Goal: Book appointment/travel/reservation

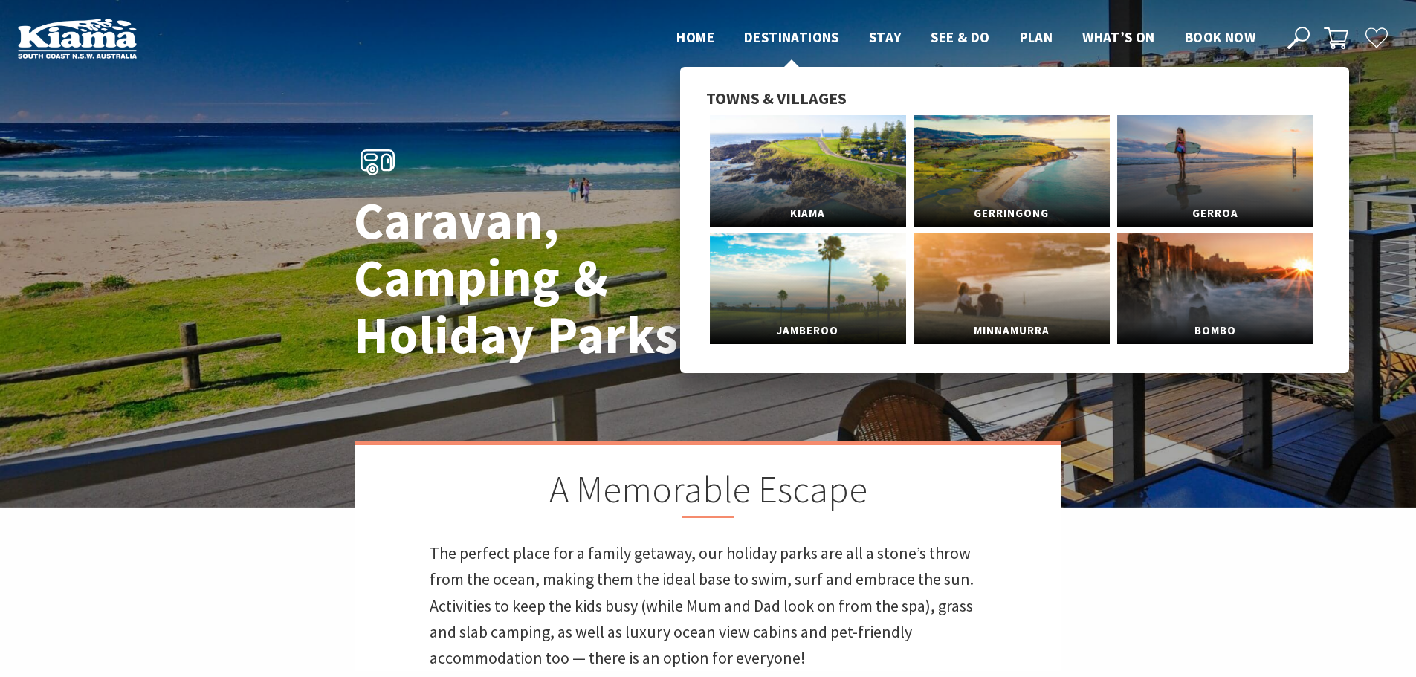
click at [775, 41] on span "Destinations" at bounding box center [791, 37] width 95 height 18
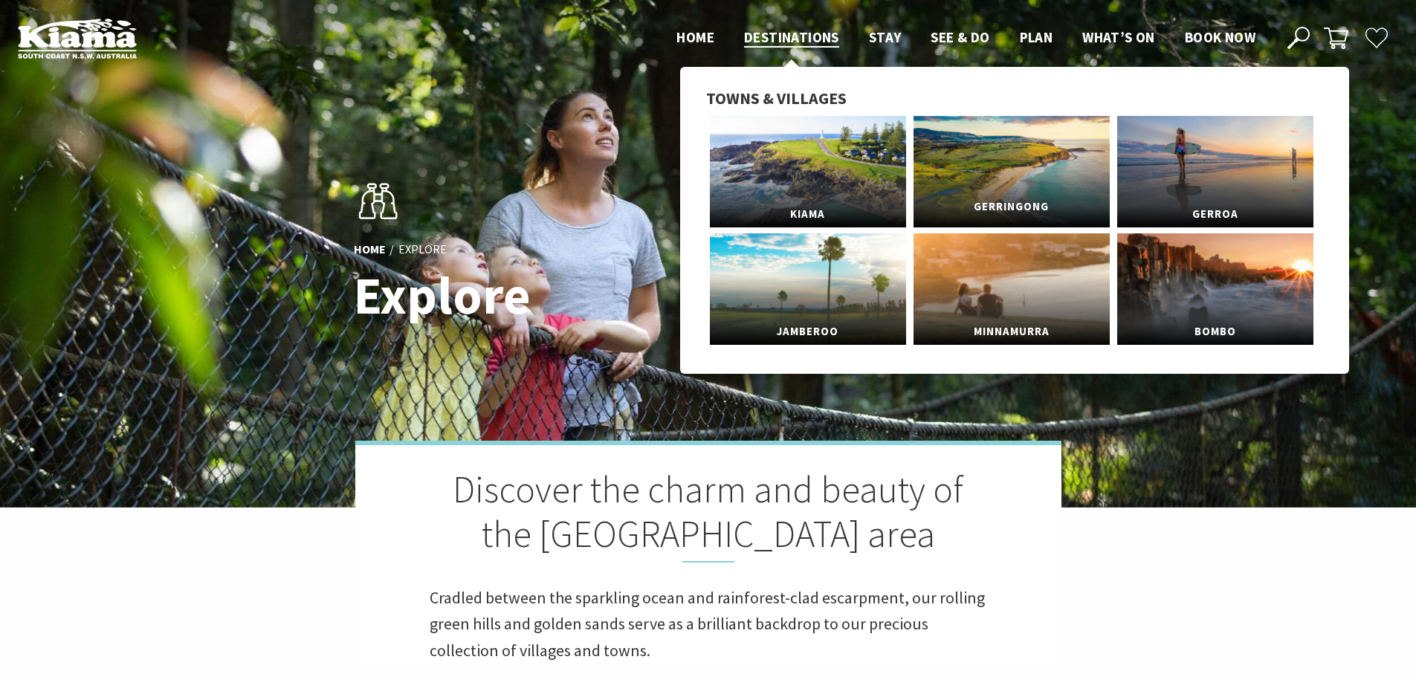
click at [1015, 204] on span "Gerringong" at bounding box center [1012, 207] width 196 height 28
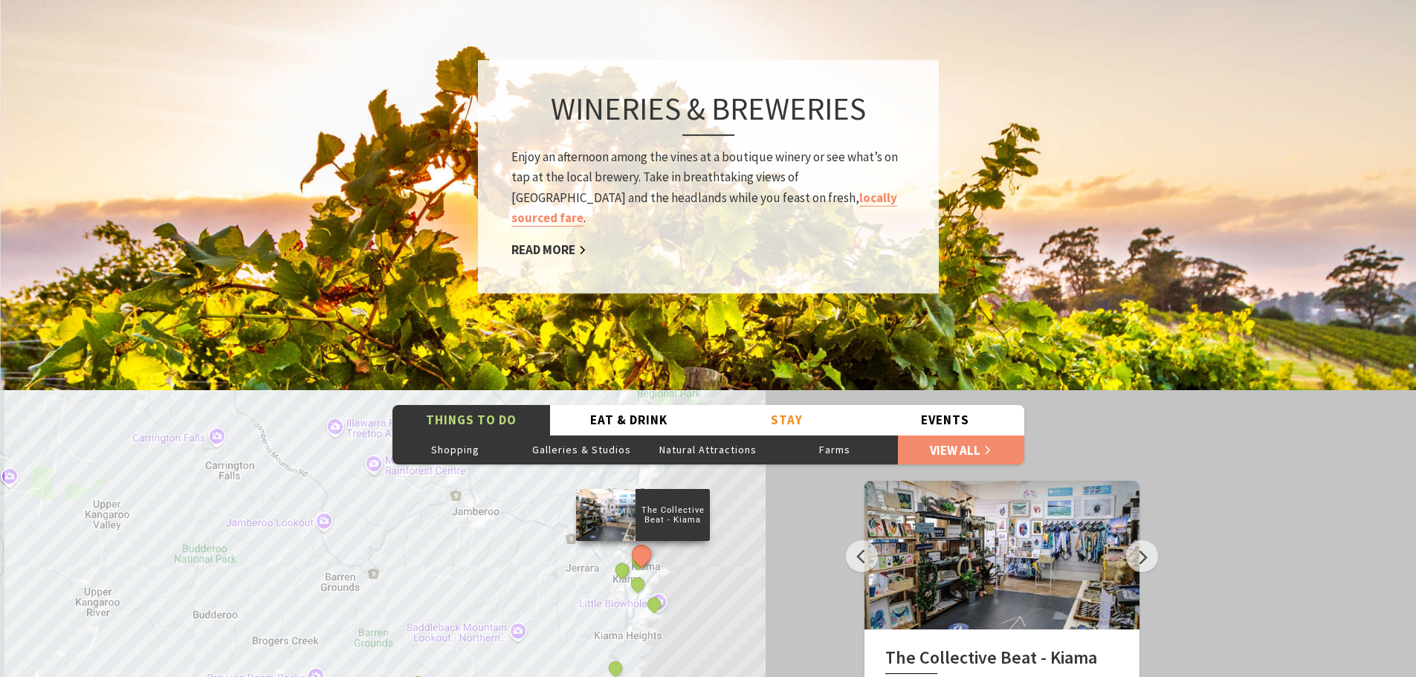
scroll to position [2230, 0]
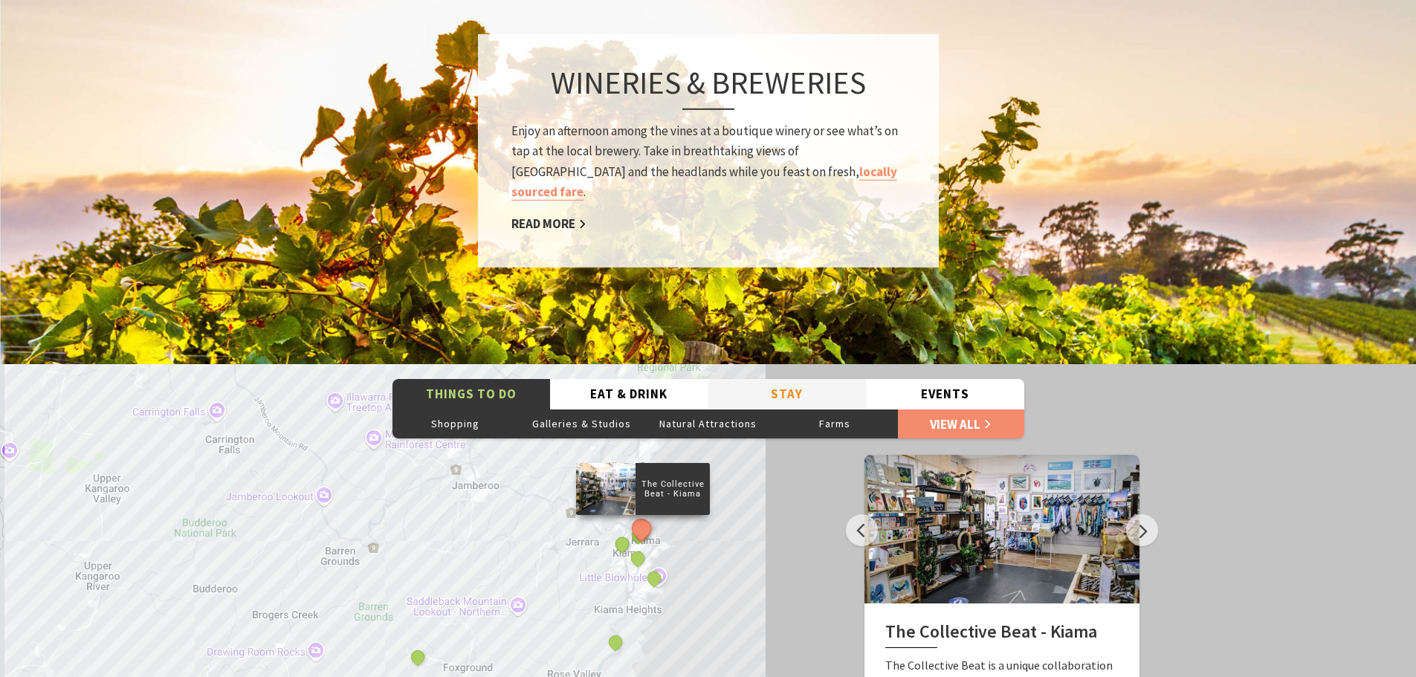
click at [761, 379] on button "Stay" at bounding box center [787, 394] width 158 height 30
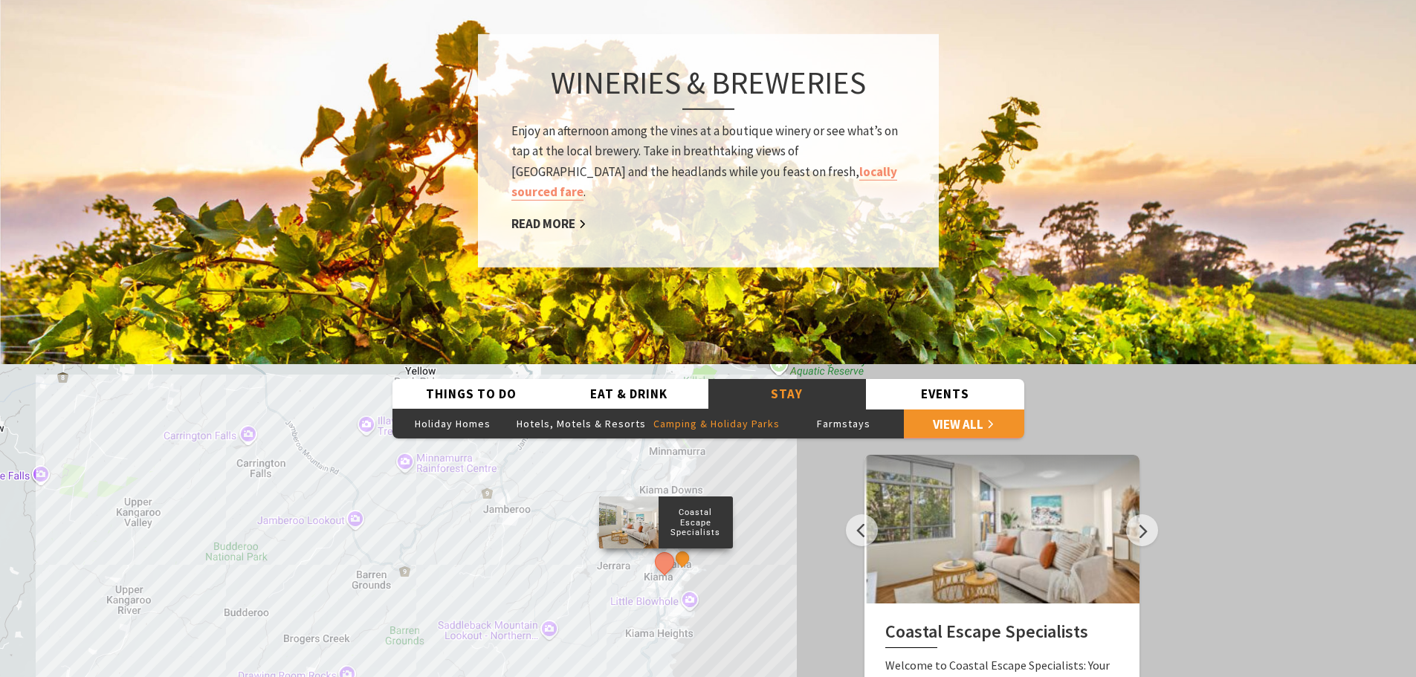
click at [675, 409] on button "Camping & Holiday Parks" at bounding box center [717, 424] width 134 height 30
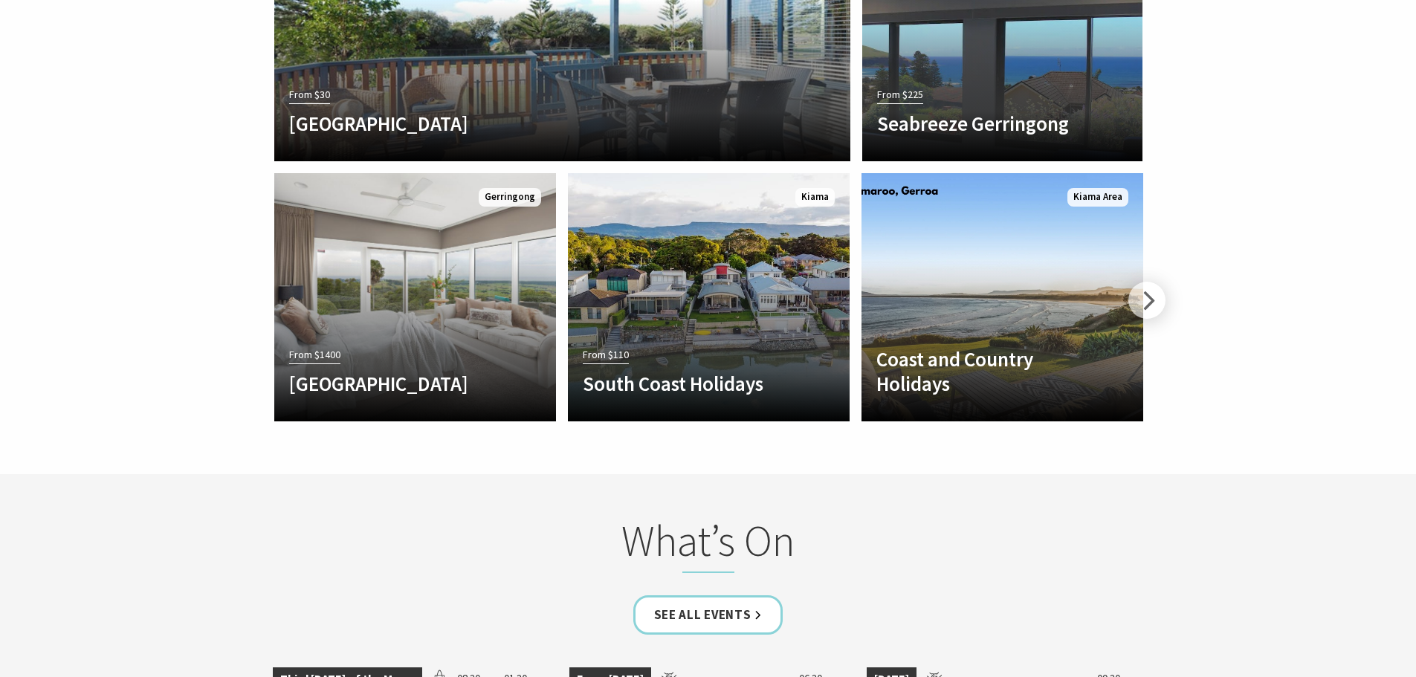
scroll to position [3345, 0]
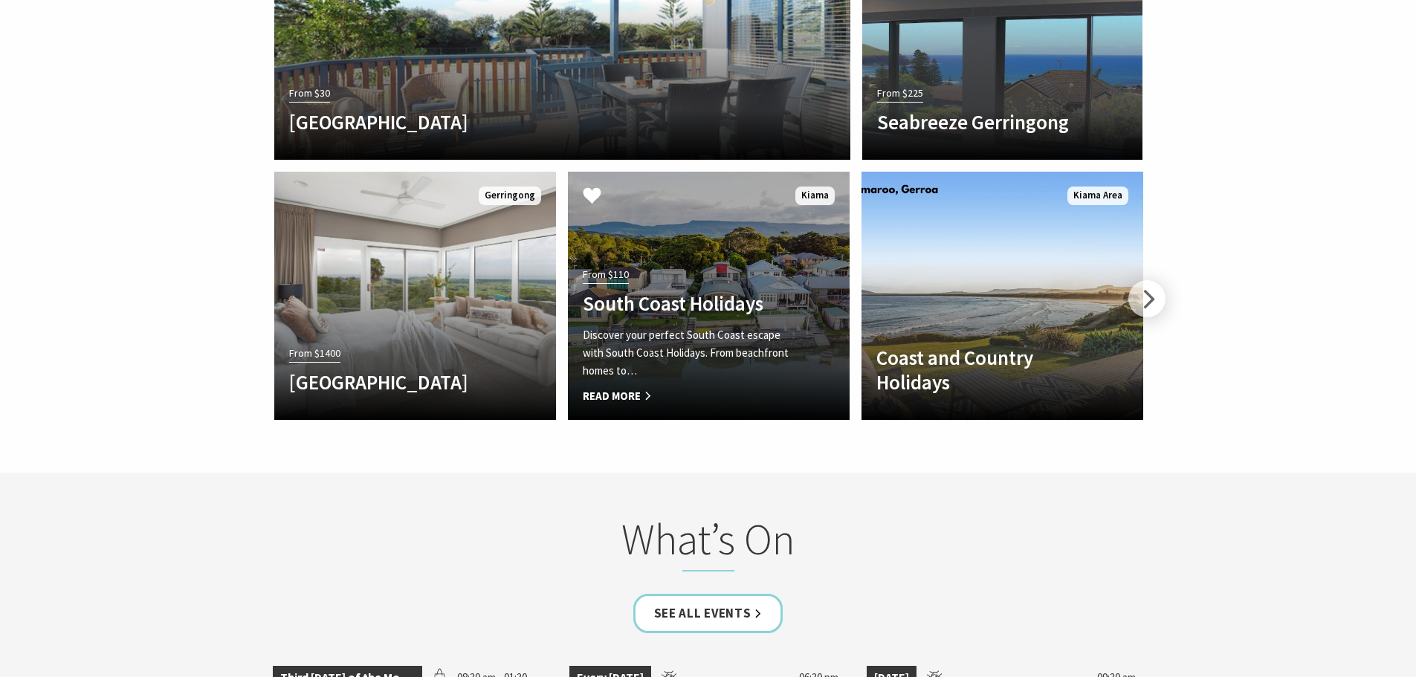
click at [684, 326] on p "Discover your perfect South Coast escape with South Coast Holidays. From beachf…" at bounding box center [688, 353] width 210 height 54
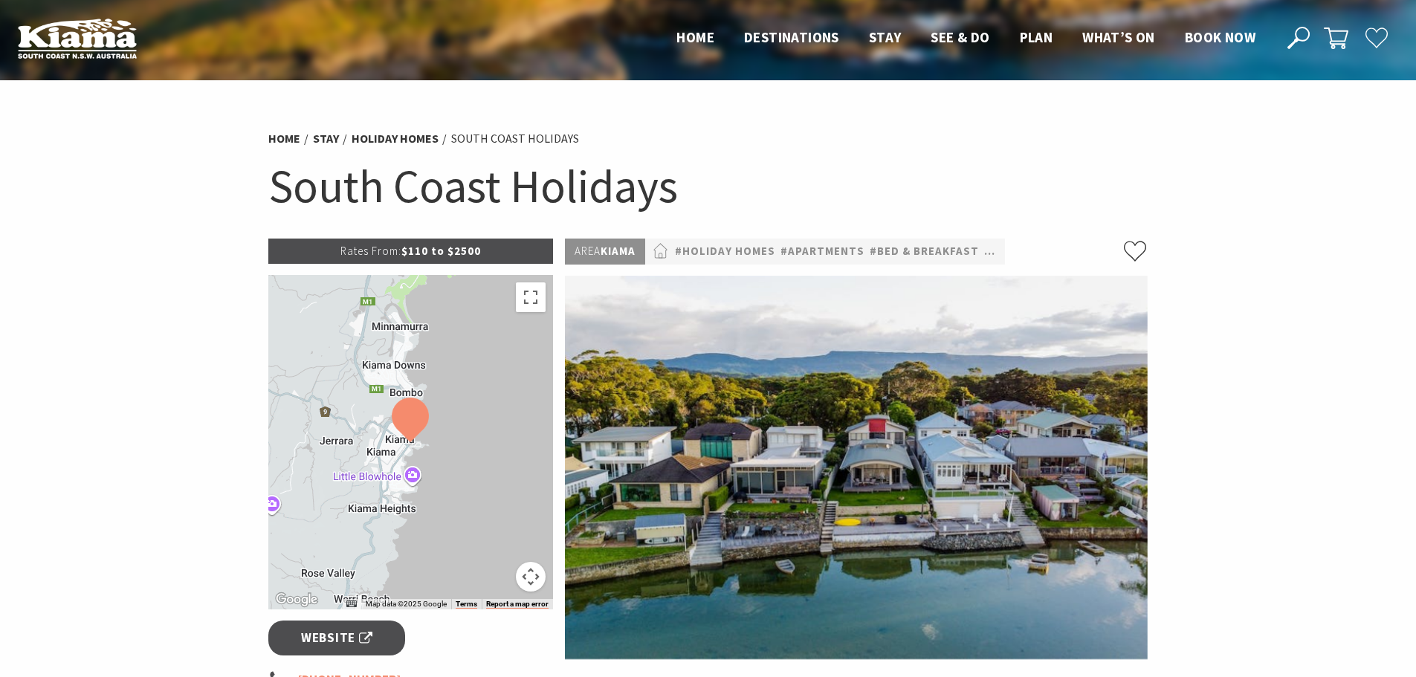
click at [528, 572] on button "Map camera controls" at bounding box center [531, 577] width 30 height 30
click at [454, 577] on button "Move down" at bounding box center [457, 577] width 30 height 30
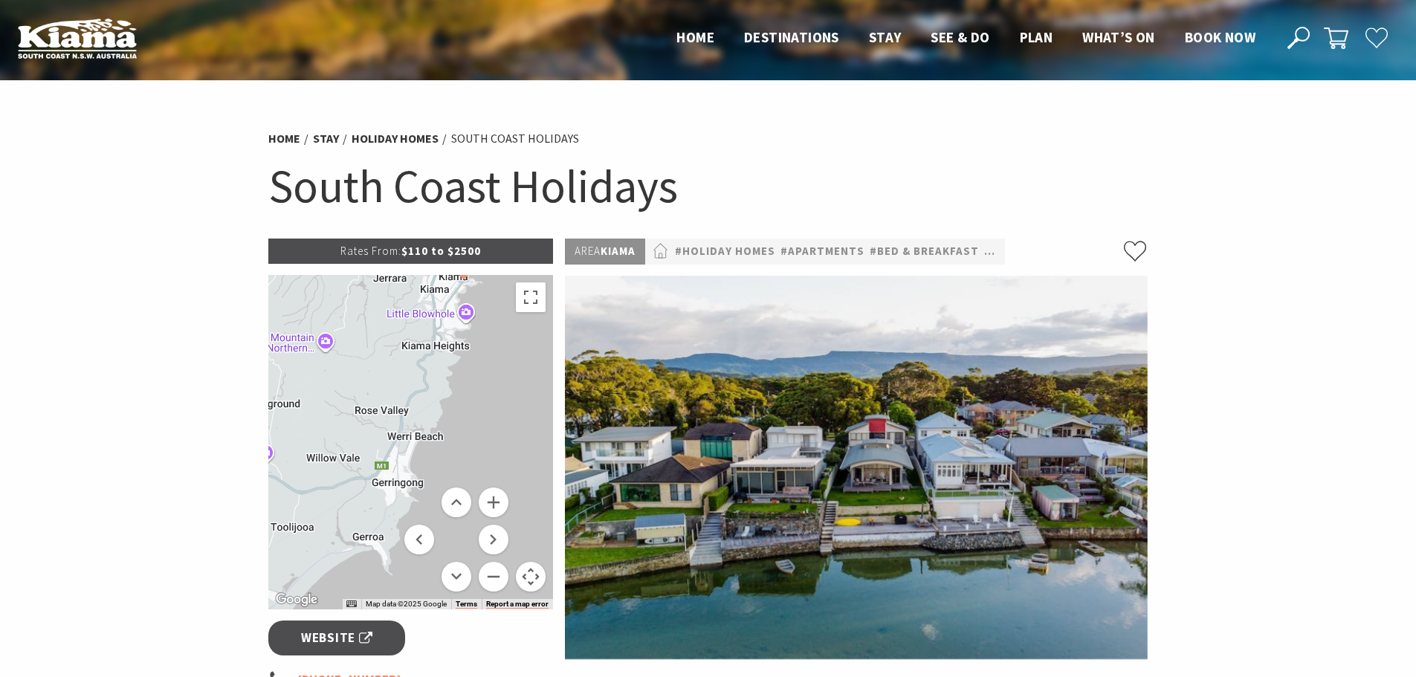
drag, startPoint x: 375, startPoint y: 432, endPoint x: 430, endPoint y: 436, distance: 55.2
click at [430, 436] on div at bounding box center [410, 442] width 285 height 335
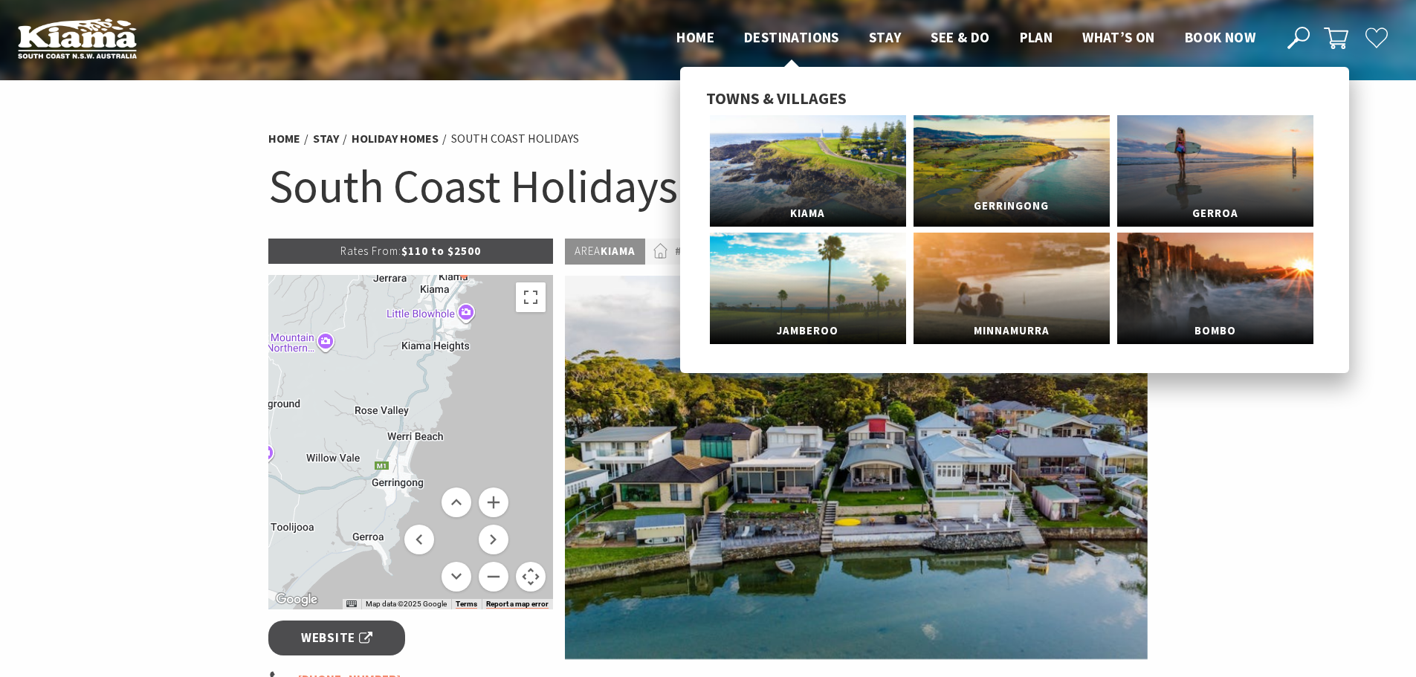
click at [1004, 211] on span "Gerringong" at bounding box center [1012, 207] width 196 height 28
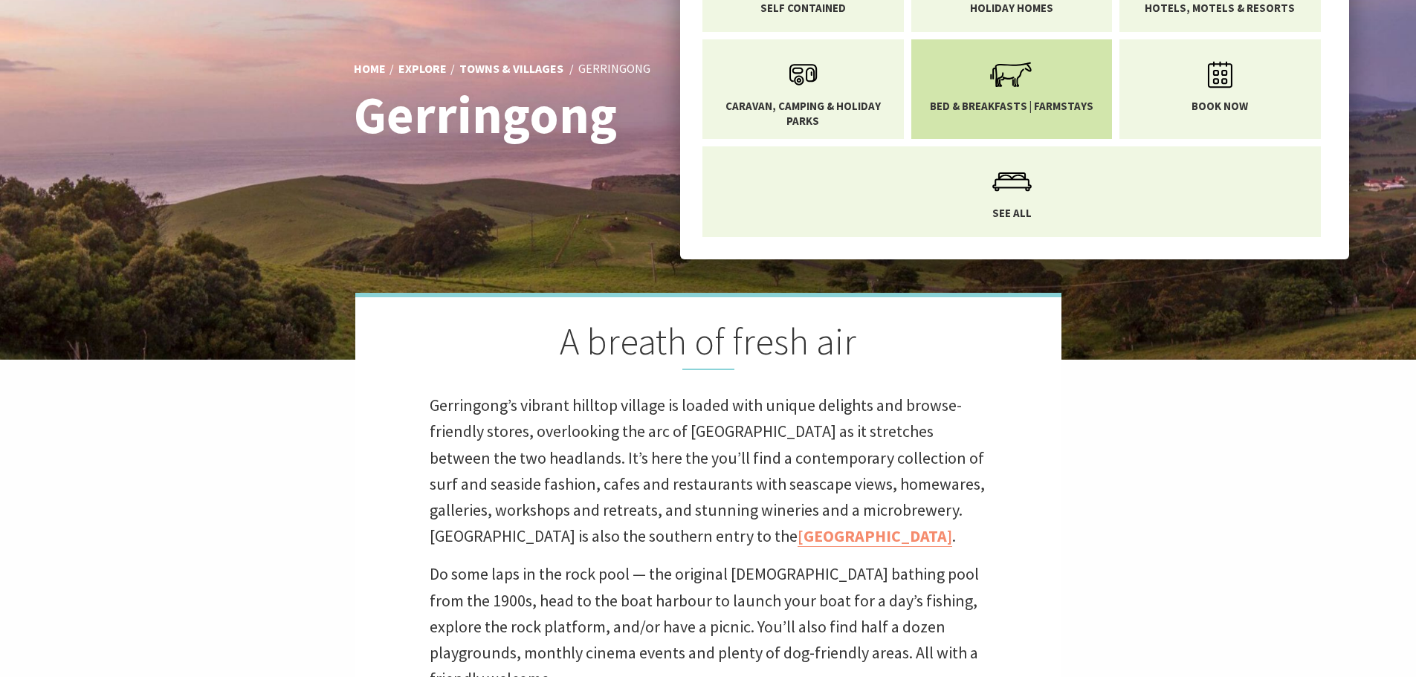
scroll to position [149, 0]
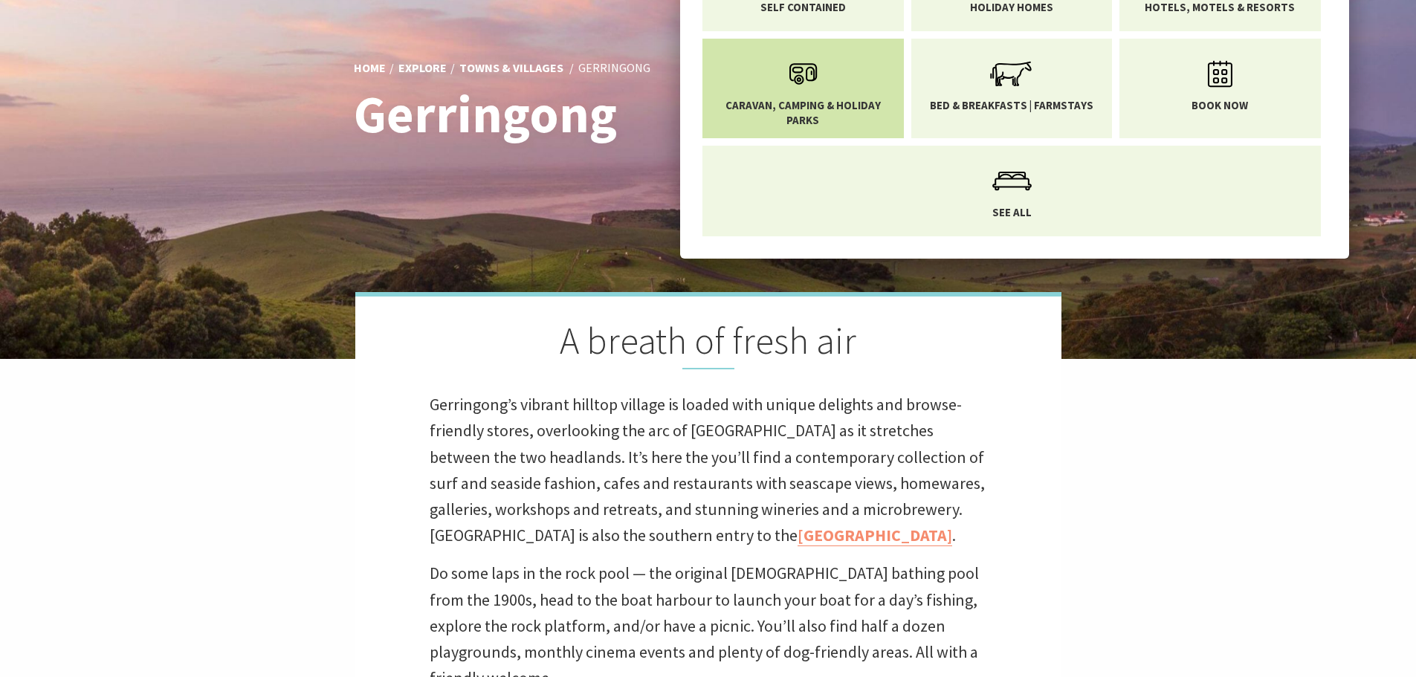
click at [797, 90] on icon "Main Menu" at bounding box center [803, 74] width 48 height 48
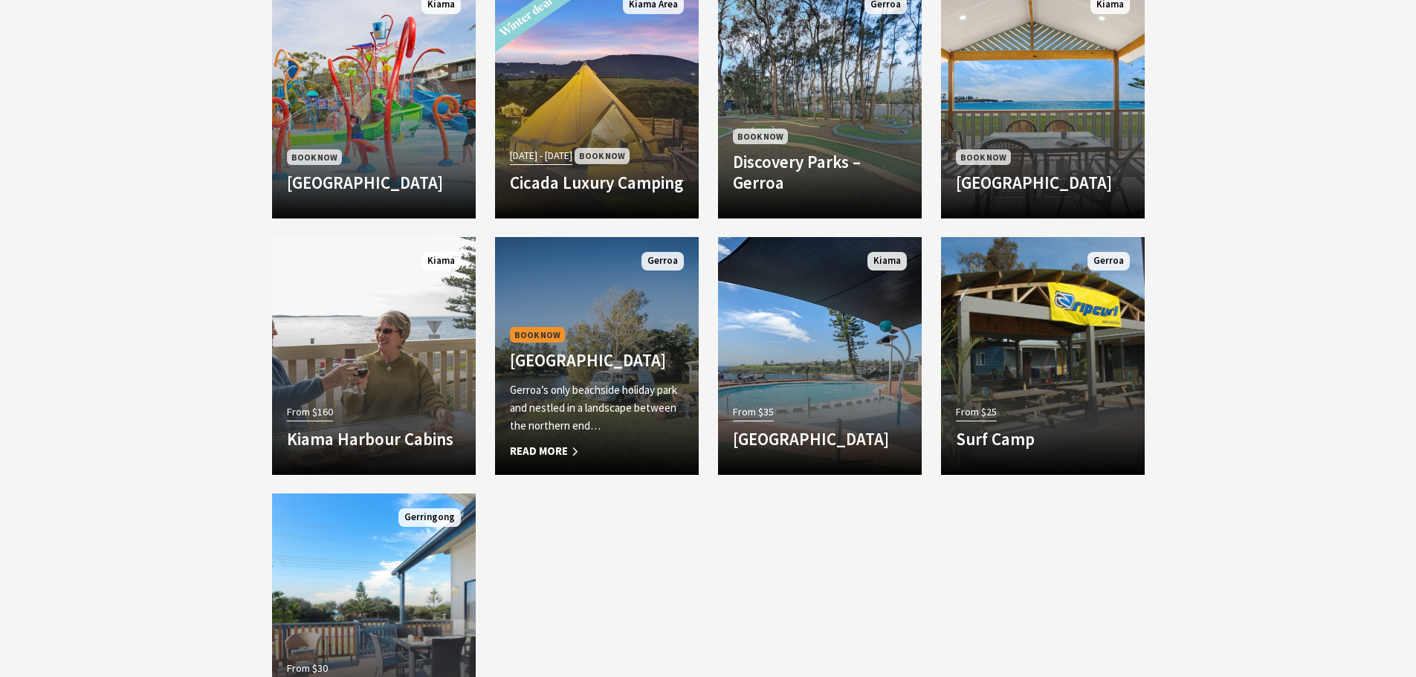
scroll to position [1338, 0]
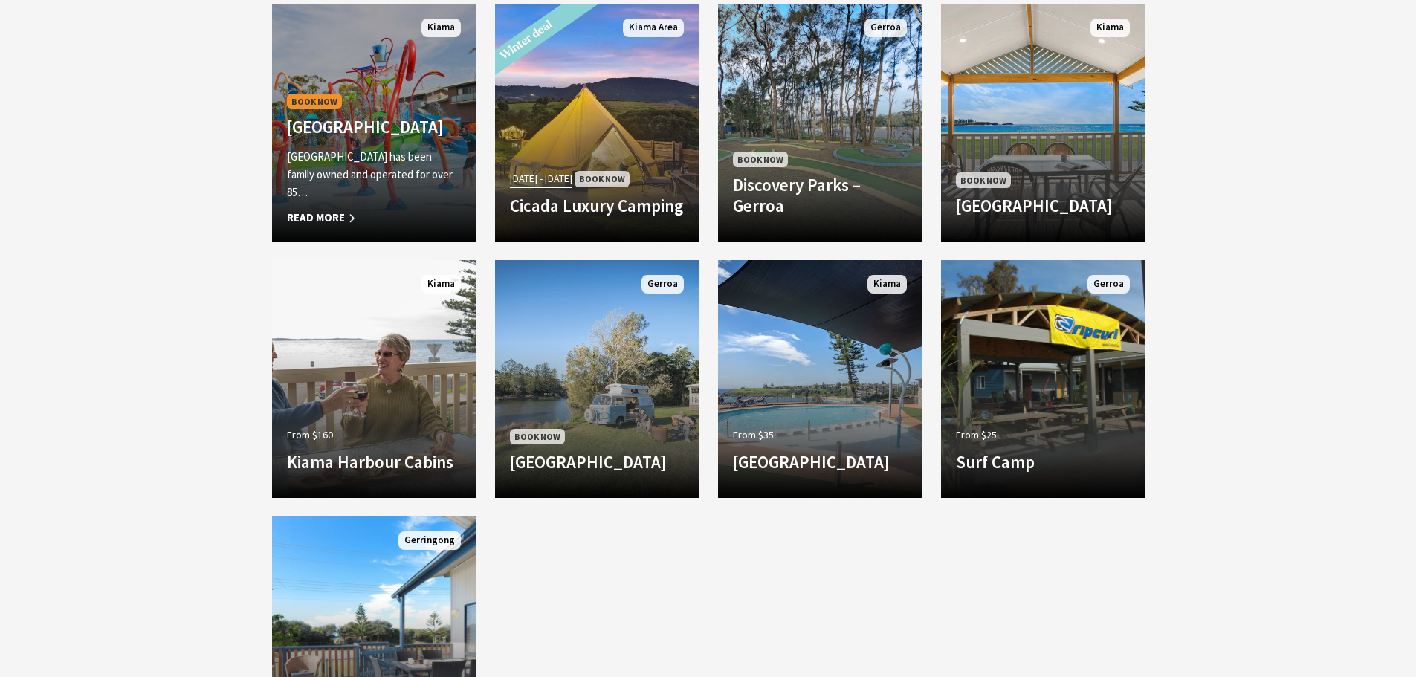
click at [362, 134] on h4 "[GEOGRAPHIC_DATA]" at bounding box center [374, 127] width 174 height 21
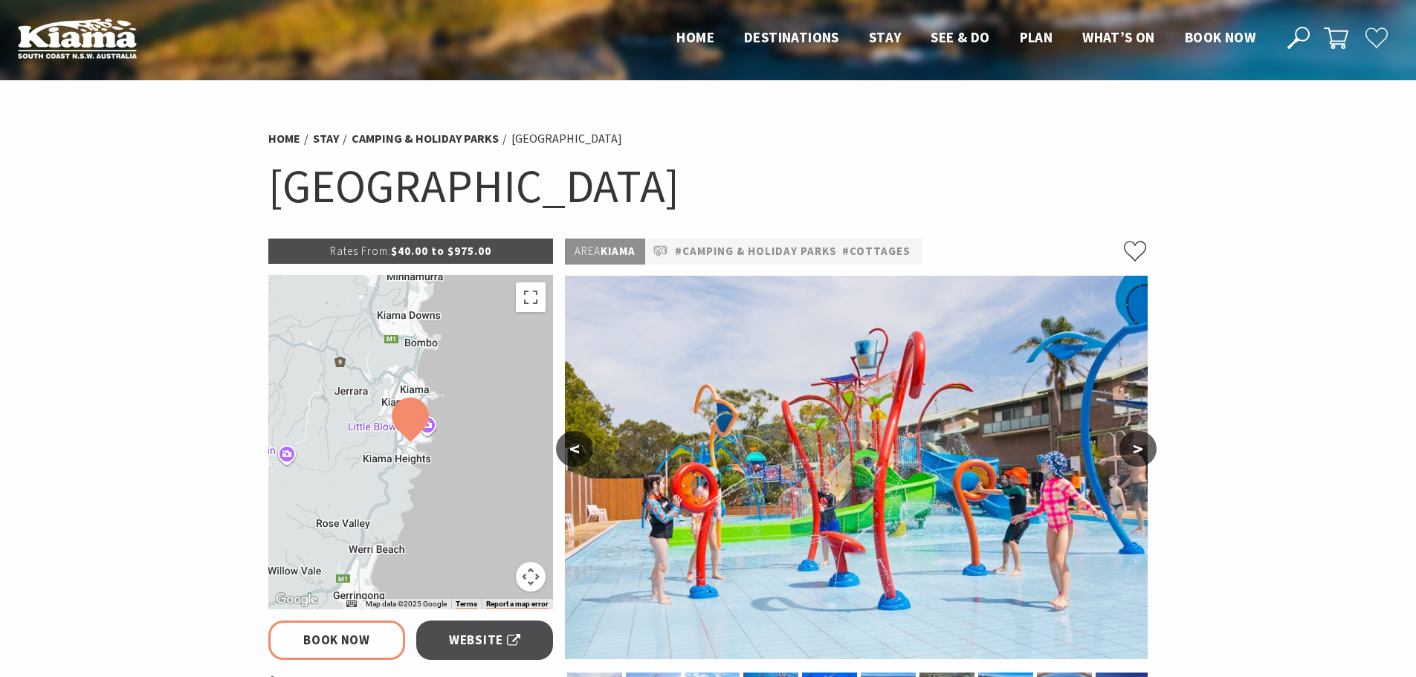
select select "3"
select select "2"
click at [1135, 452] on button ">" at bounding box center [1138, 449] width 37 height 36
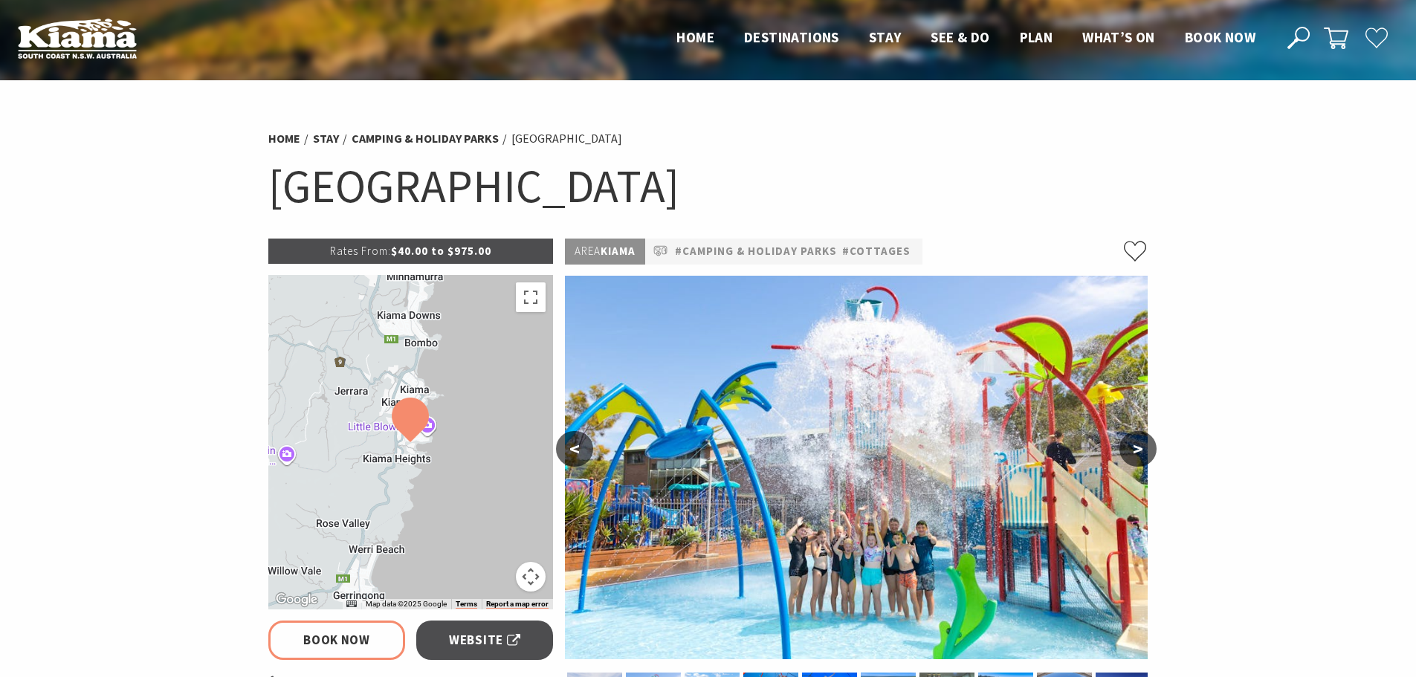
click at [1135, 452] on button ">" at bounding box center [1138, 449] width 37 height 36
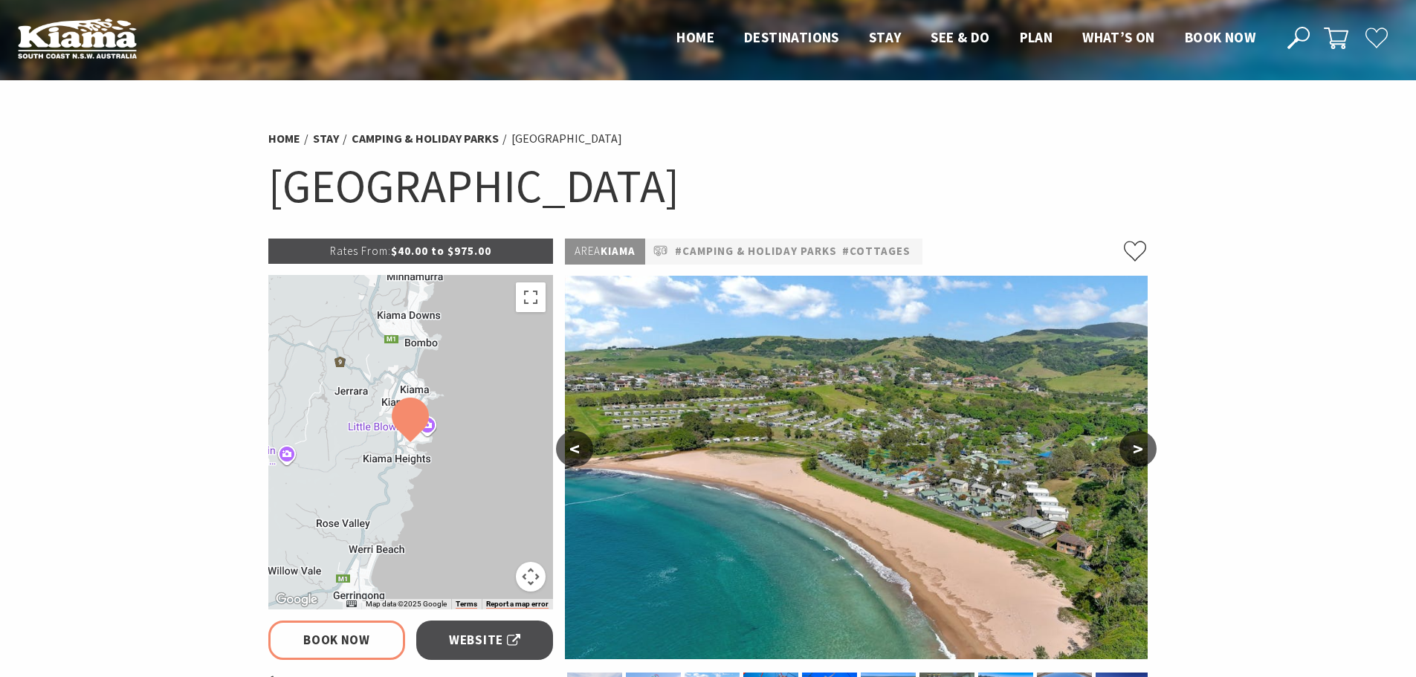
click at [1135, 452] on button ">" at bounding box center [1138, 449] width 37 height 36
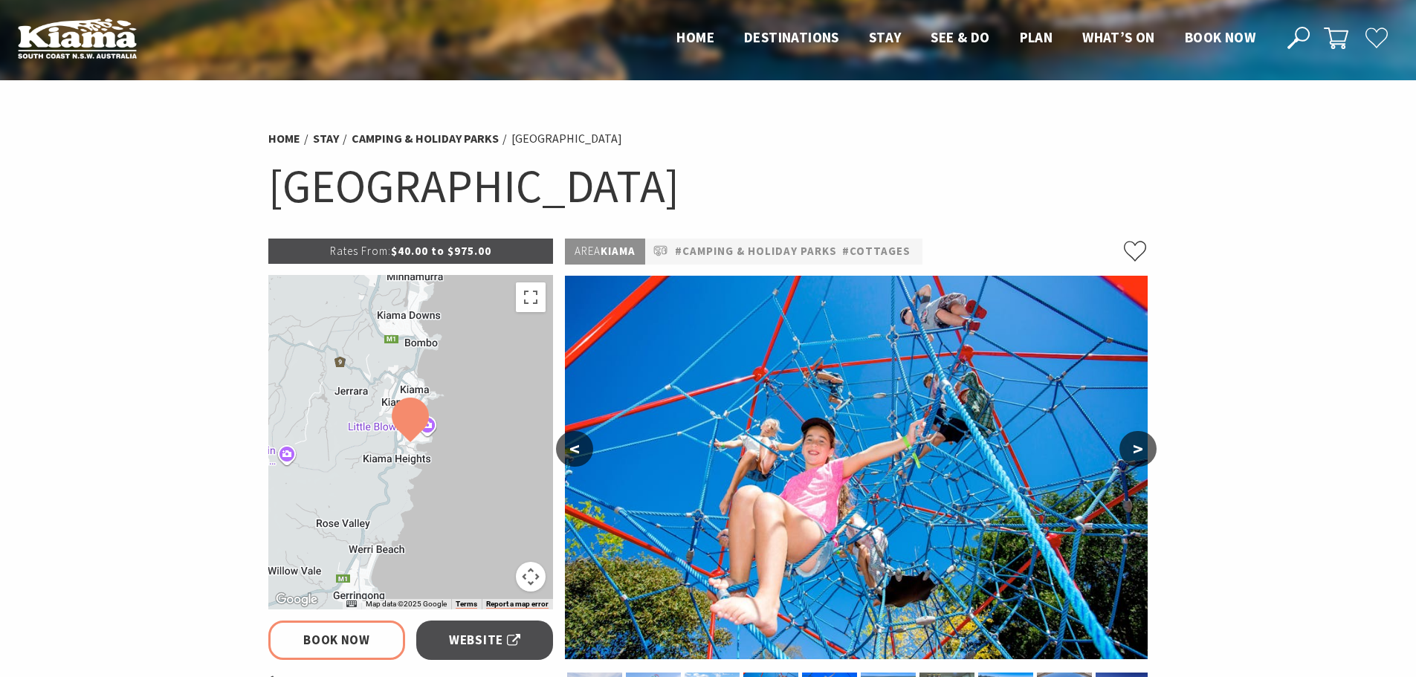
click at [1135, 452] on button ">" at bounding box center [1138, 449] width 37 height 36
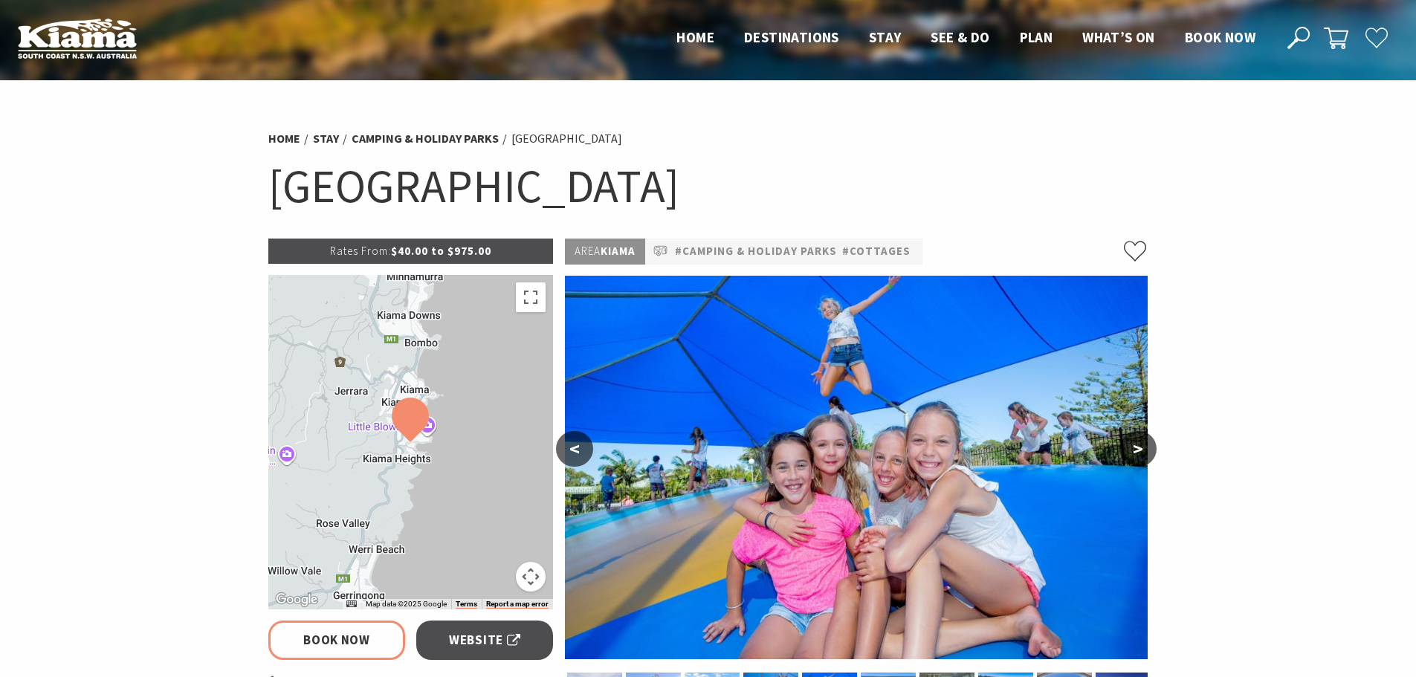
click at [1135, 452] on button ">" at bounding box center [1138, 449] width 37 height 36
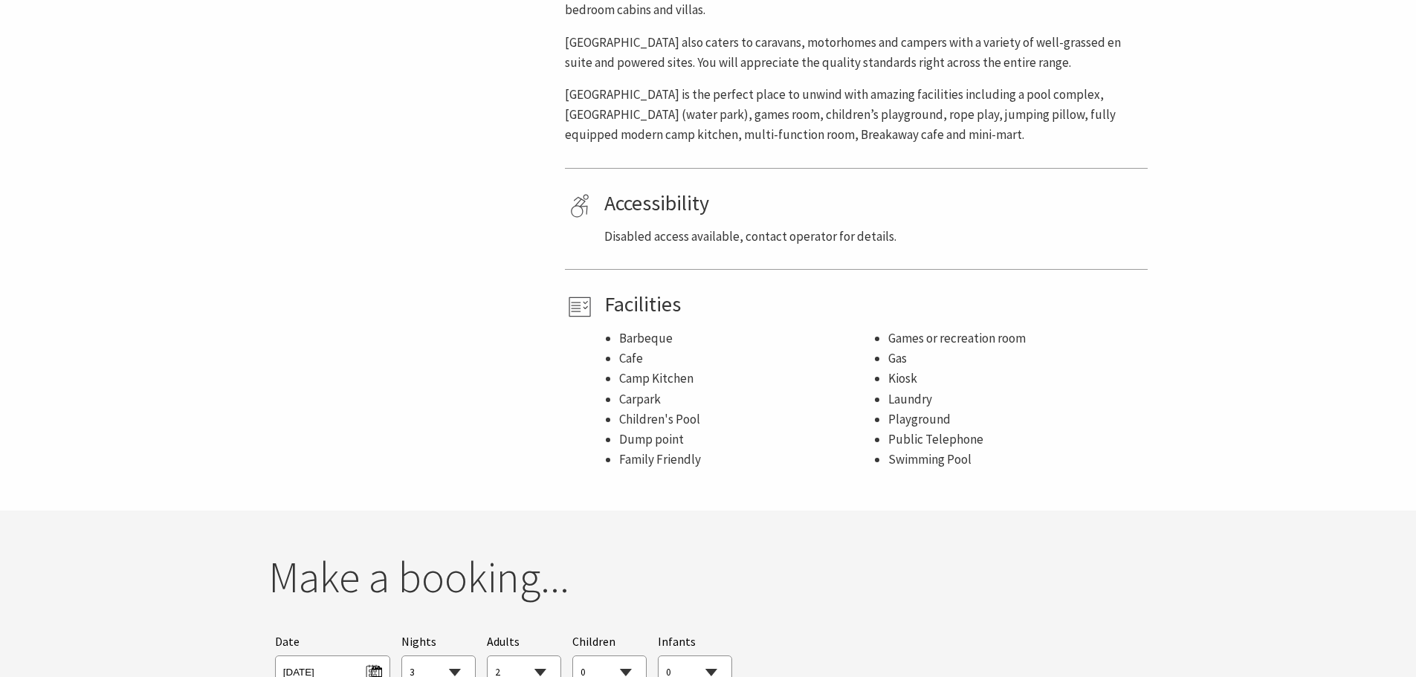
scroll to position [1115, 0]
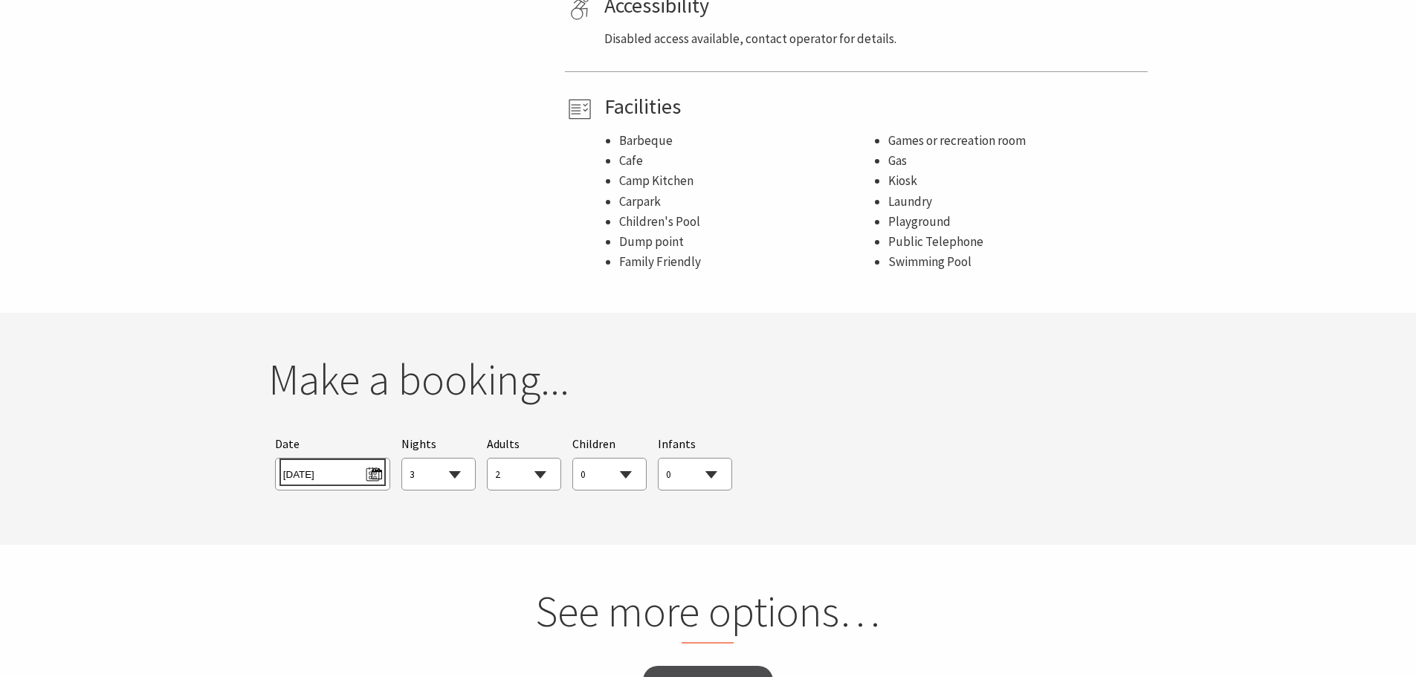
click at [377, 462] on span "Fri 03/10/2025" at bounding box center [332, 472] width 99 height 20
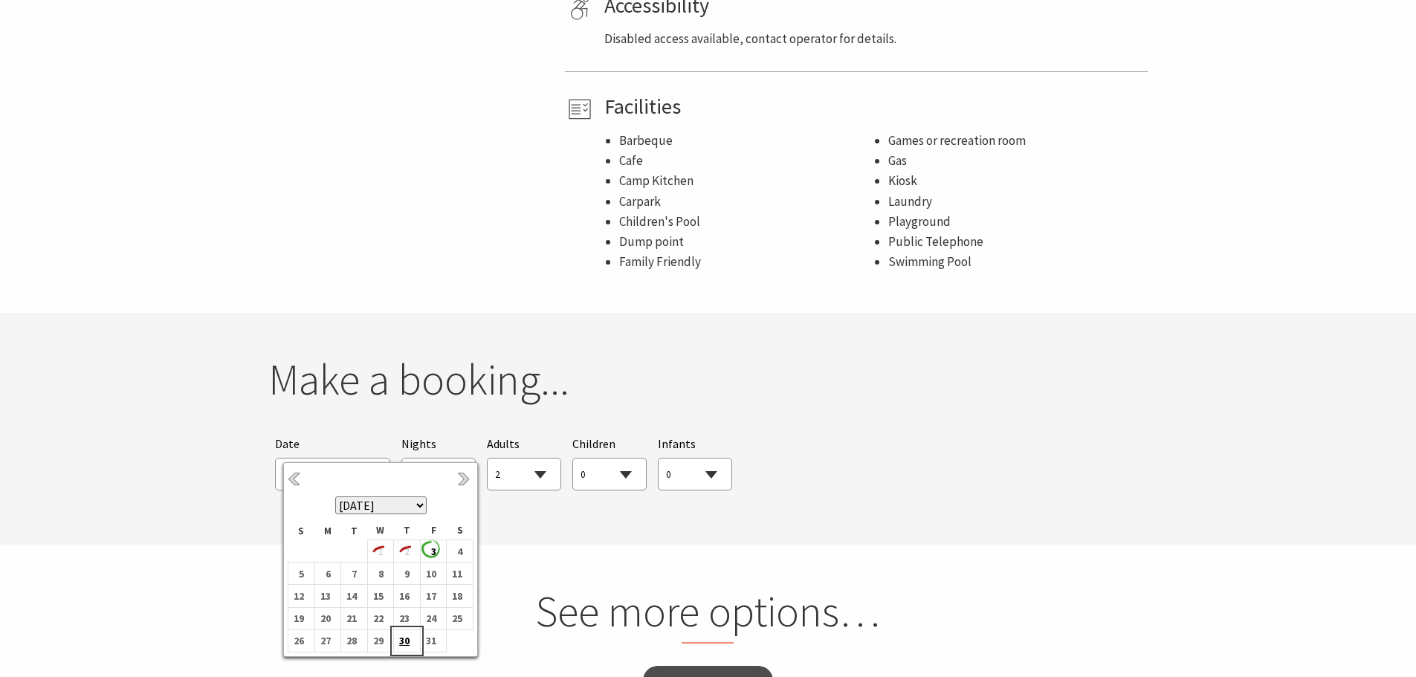
click at [402, 642] on b "30" at bounding box center [403, 640] width 19 height 19
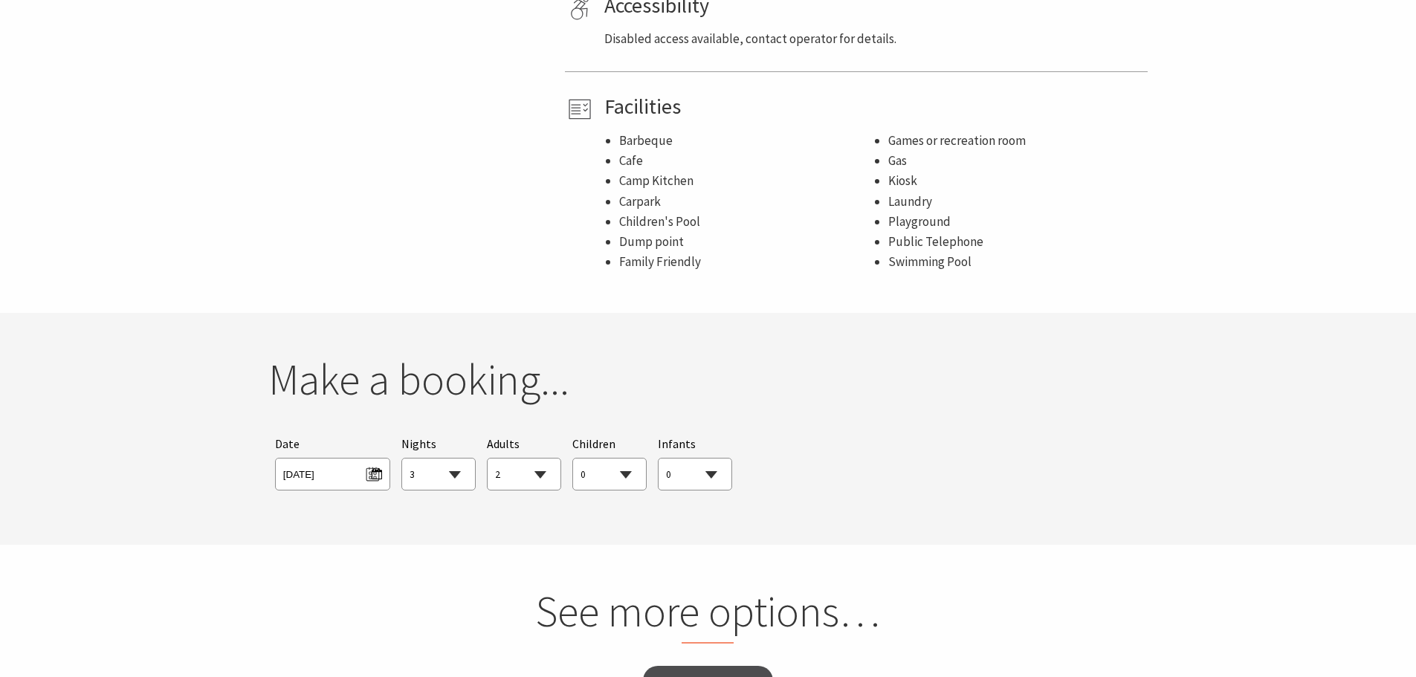
click at [451, 459] on select "1 2 3 4 5 6 7 8 9 10 11 12 13 14 15 16 17 18 19 20 21 22 23 24 25 26 27 28 29 30" at bounding box center [438, 475] width 73 height 33
click at [402, 459] on select "1 2 3 4 5 6 7 8 9 10 11 12 13 14 15 16 17 18 19 20 21 22 23 24 25 26 27 28 29 30" at bounding box center [438, 475] width 73 height 33
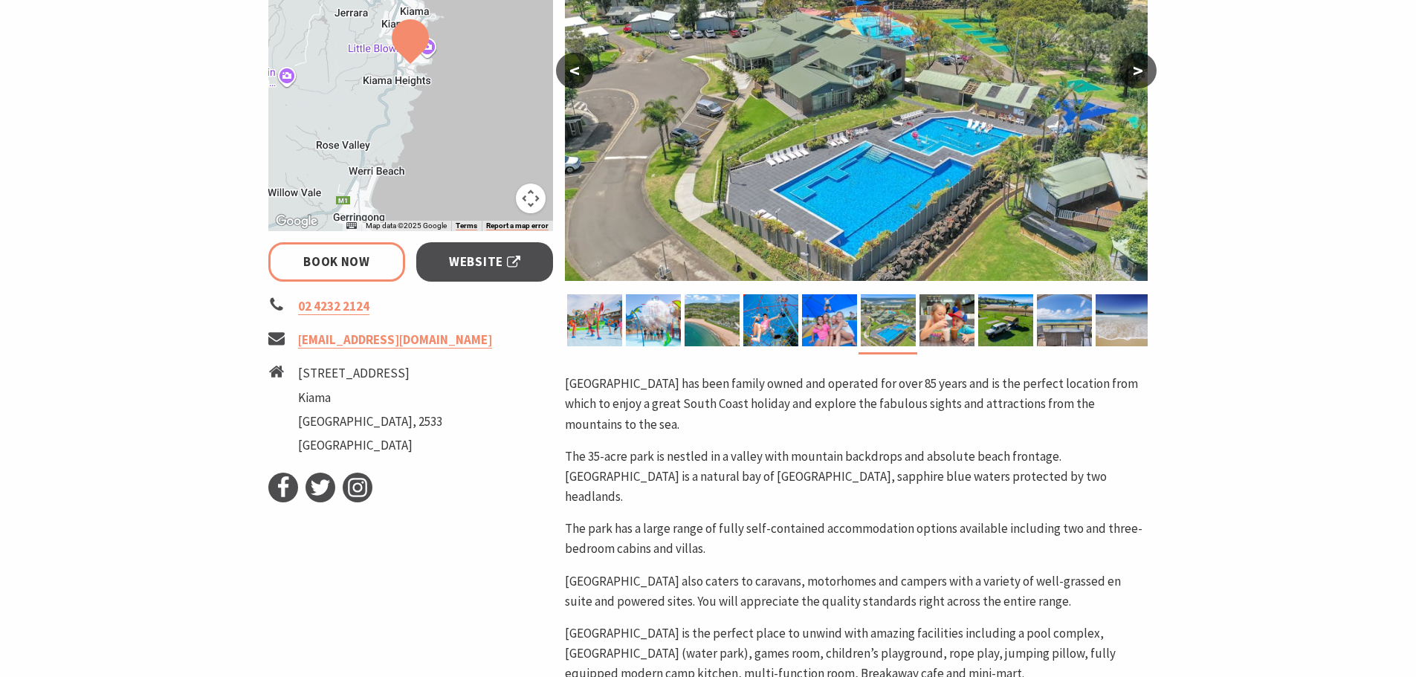
scroll to position [372, 0]
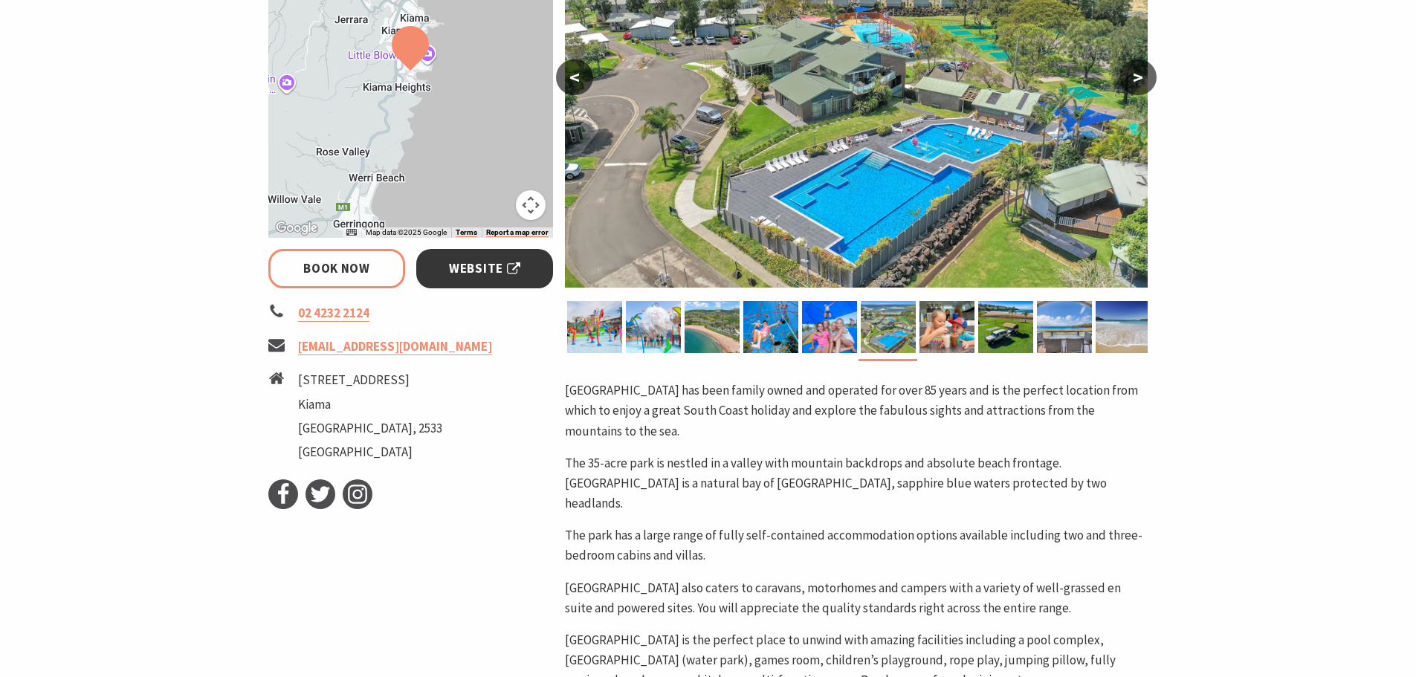
click at [464, 271] on span "Website" at bounding box center [484, 269] width 71 height 20
